Goal: Information Seeking & Learning: Learn about a topic

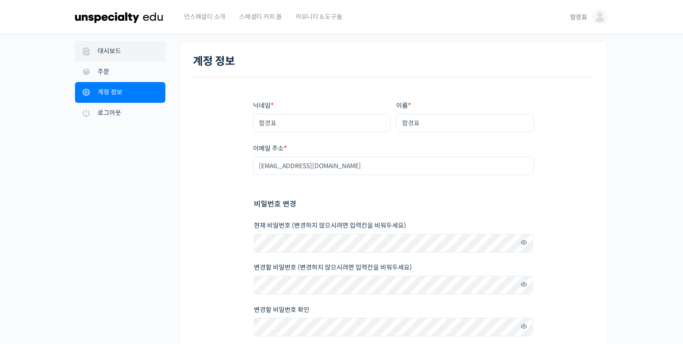
click at [123, 53] on link "대시보드" at bounding box center [120, 51] width 90 height 21
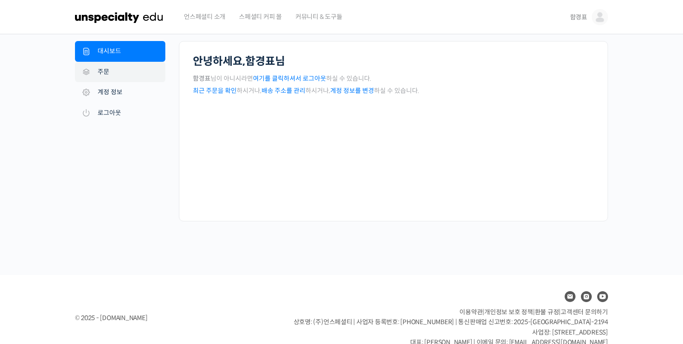
click at [122, 75] on link "주문" at bounding box center [120, 72] width 90 height 21
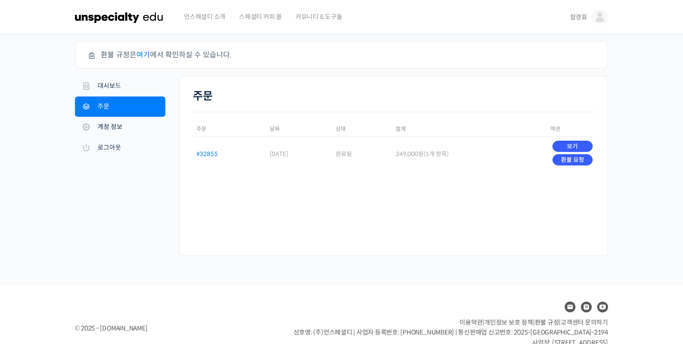
click at [208, 153] on link "#32855" at bounding box center [206, 154] width 21 height 8
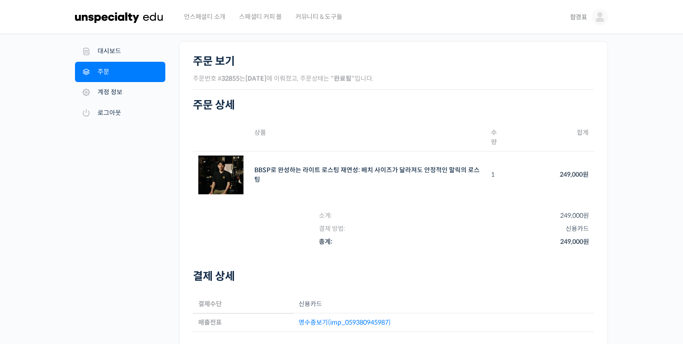
click at [291, 166] on td "BBSP로 완성하는 라이트 로스팅 재연성: 배치 사이즈가 달라져도 안정적인 말릭의 로스팅 SKU: N/A" at bounding box center [367, 175] width 237 height 47
click at [285, 168] on link "BBSP로 완성하는 라이트 로스팅 재연성: 배치 사이즈가 달라져도 안정적인 말릭의 로스팅" at bounding box center [366, 175] width 225 height 18
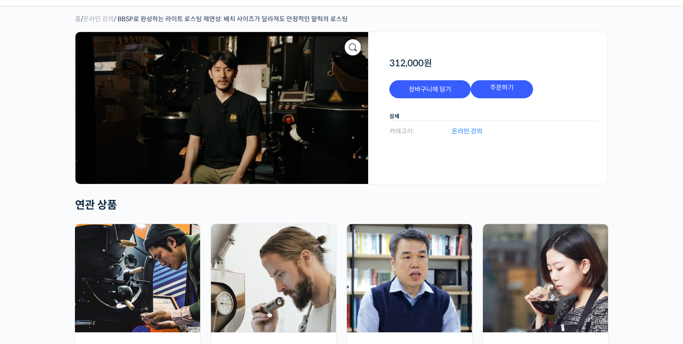
scroll to position [9, 0]
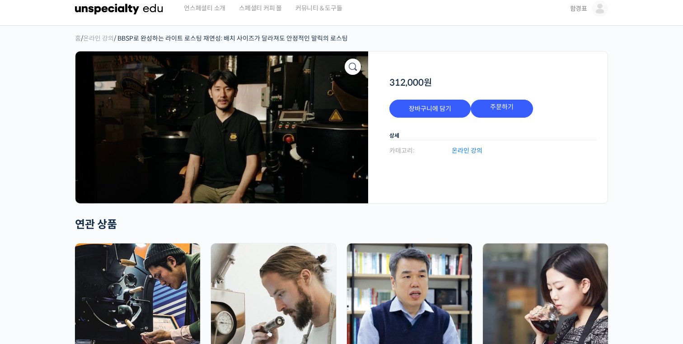
click at [294, 121] on img at bounding box center [221, 127] width 293 height 152
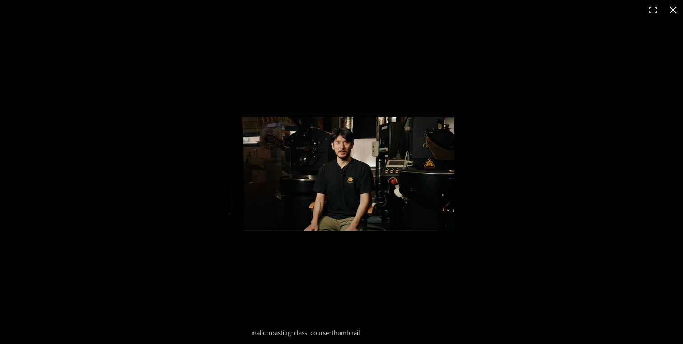
click at [672, 14] on button "닫기 (Esc)" at bounding box center [673, 10] width 20 height 20
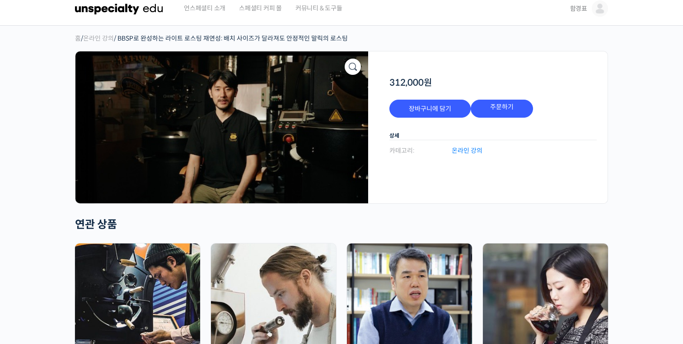
click at [459, 152] on link "온라인 강의" at bounding box center [466, 151] width 31 height 12
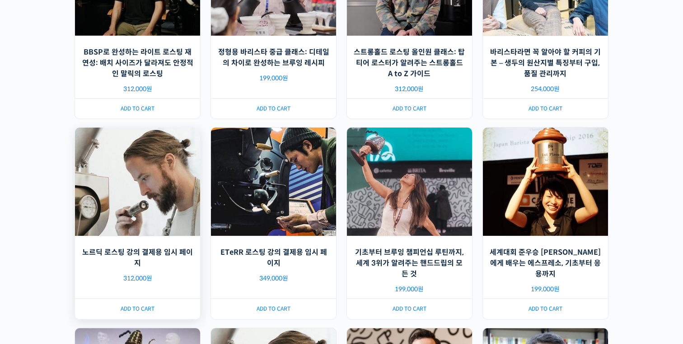
scroll to position [180, 0]
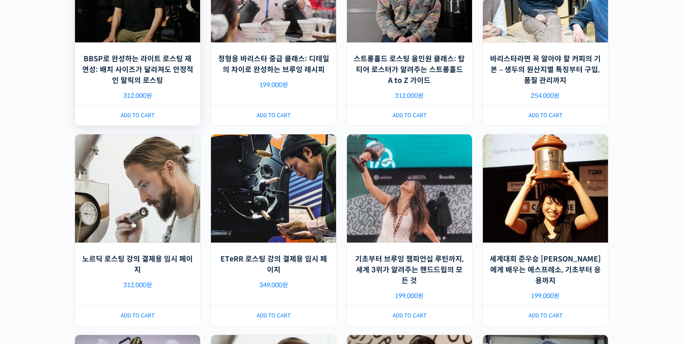
click at [156, 57] on h2 "BBSP로 완성하는 라이트 로스팅 재연성: 배치 사이즈가 달라져도 안정적인 말릭의 로스팅" at bounding box center [137, 70] width 125 height 40
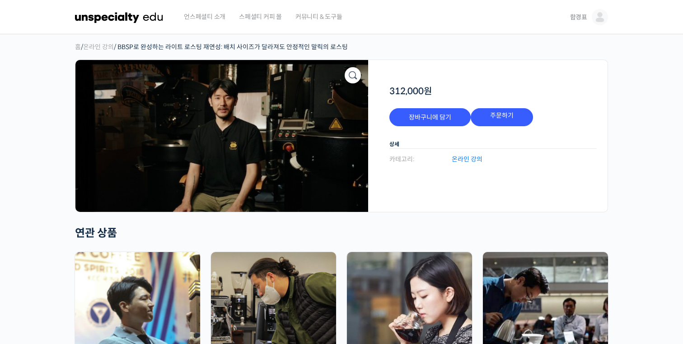
click at [592, 14] on img at bounding box center [599, 17] width 16 height 16
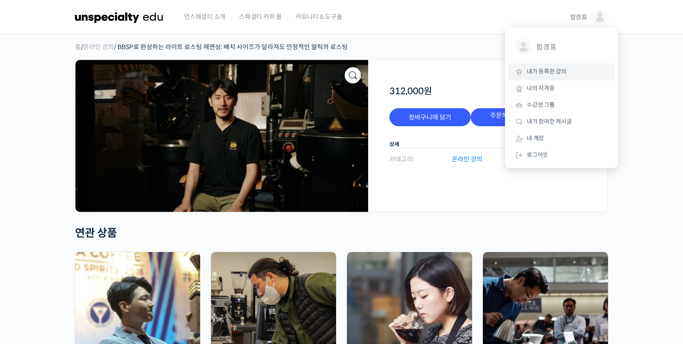
click at [549, 72] on span "내가 등록한 강의" at bounding box center [546, 72] width 40 height 8
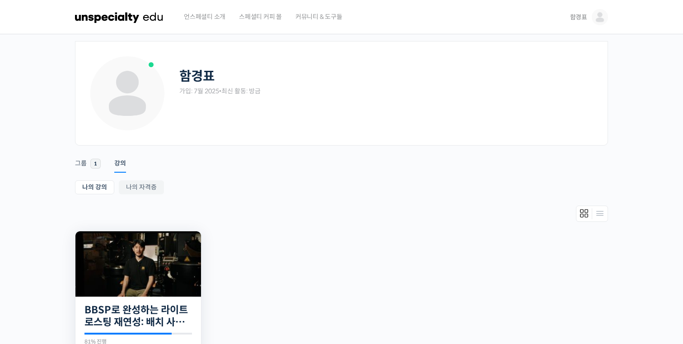
click at [191, 254] on img at bounding box center [137, 264] width 125 height 65
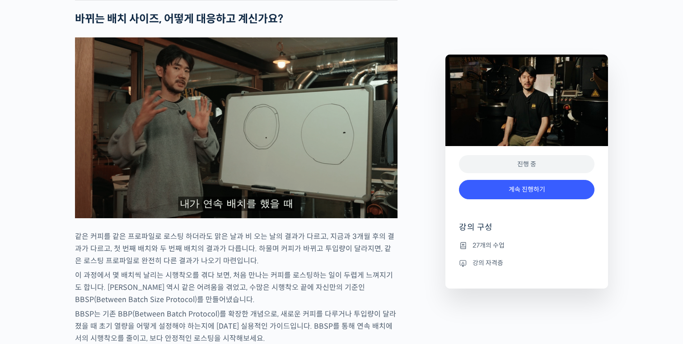
scroll to position [1289, 0]
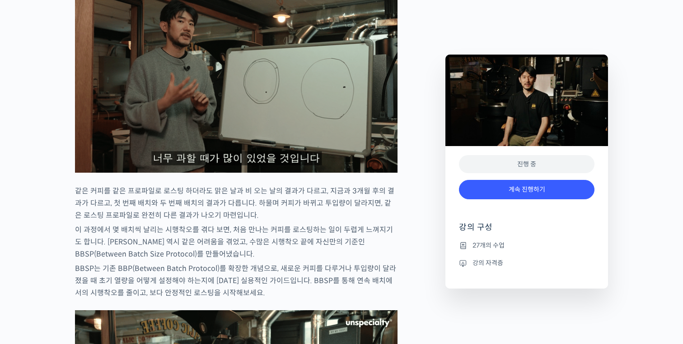
click at [490, 200] on div "계속 진행하기" at bounding box center [526, 194] width 135 height 37
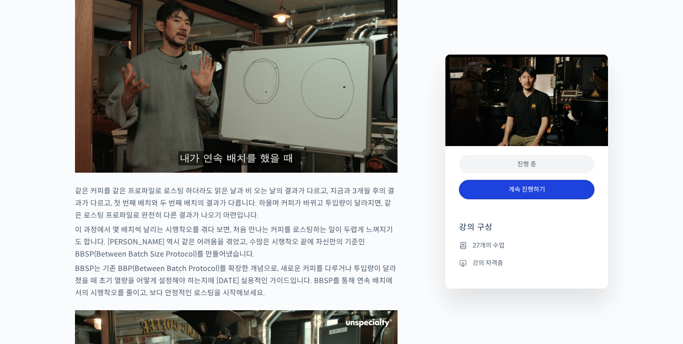
click at [490, 191] on link "계속 진행하기" at bounding box center [526, 189] width 135 height 19
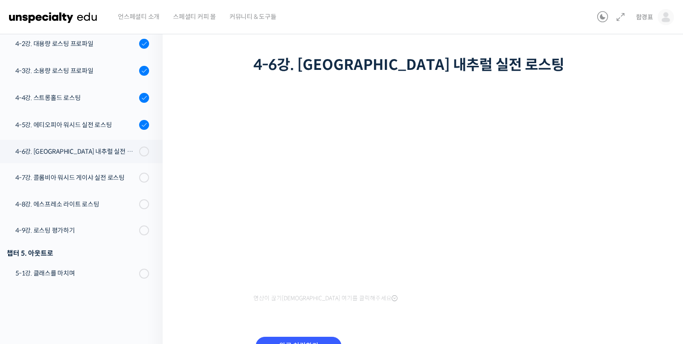
scroll to position [50, 0]
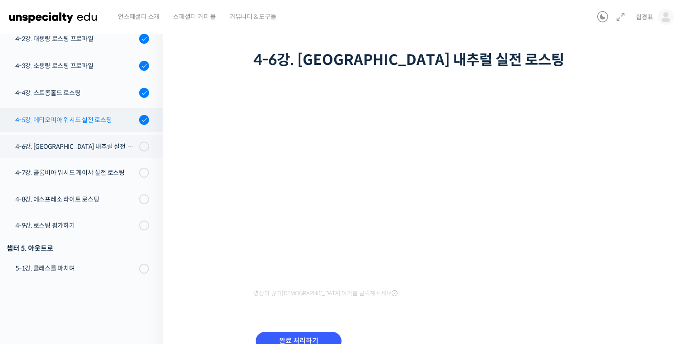
click at [106, 117] on div "4-5강. 에티오피아 워시드 실전 로스팅" at bounding box center [75, 120] width 121 height 10
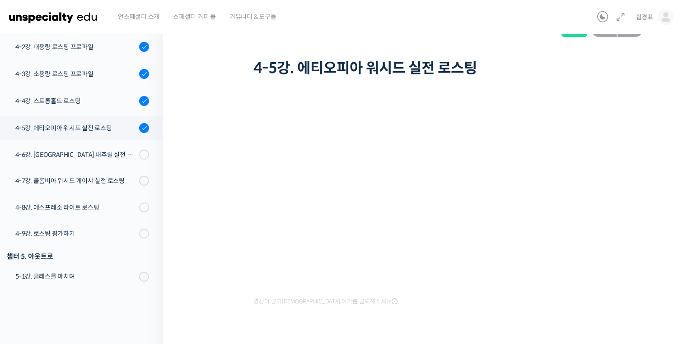
scroll to position [33, 0]
